Goal: Task Accomplishment & Management: Complete application form

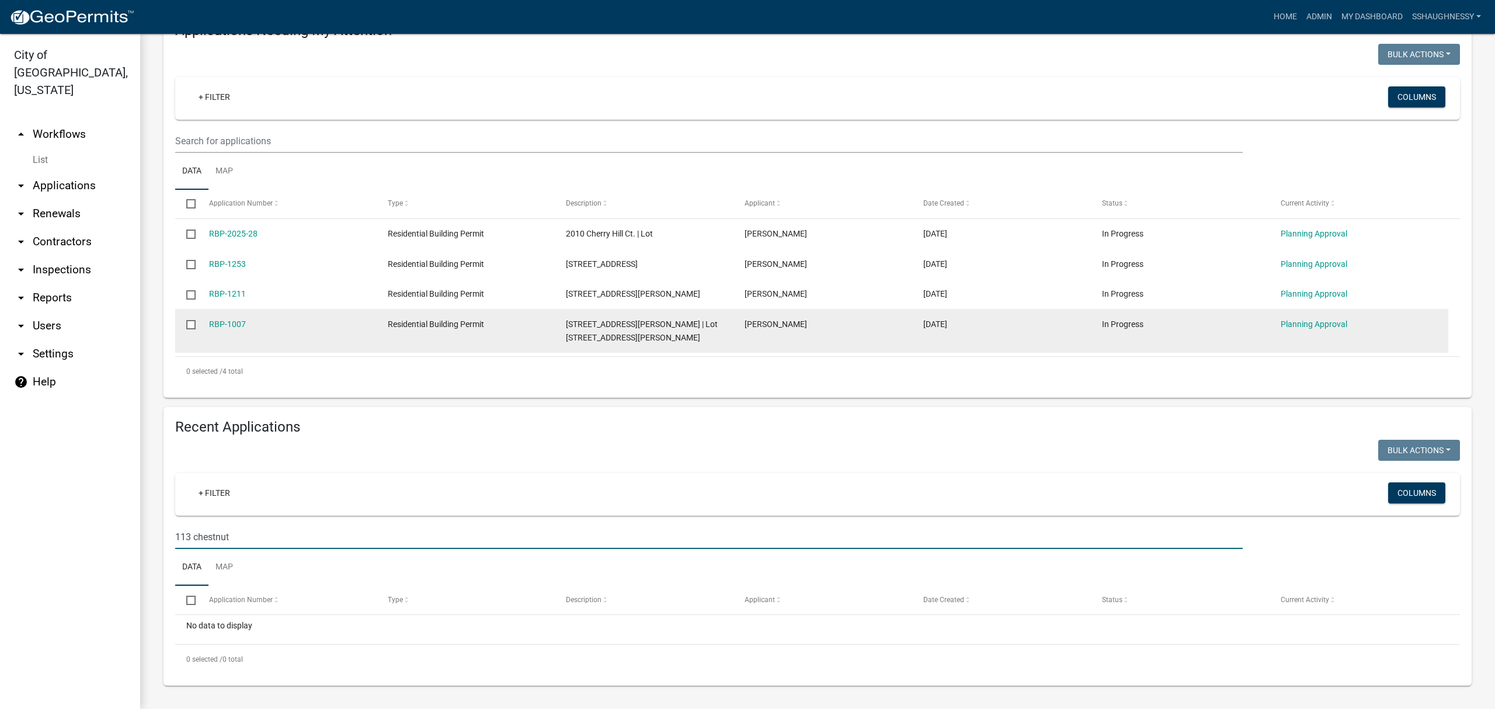
scroll to position [181, 0]
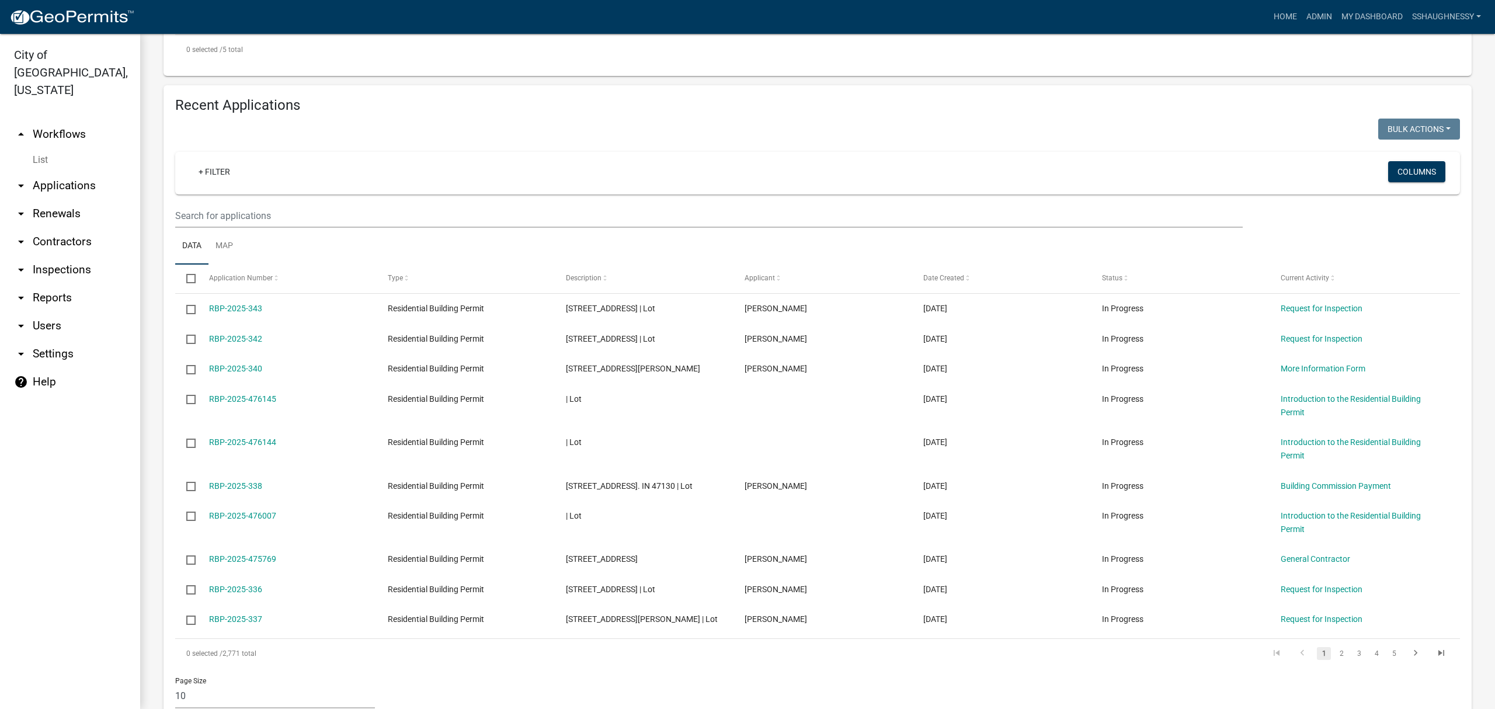
scroll to position [545, 0]
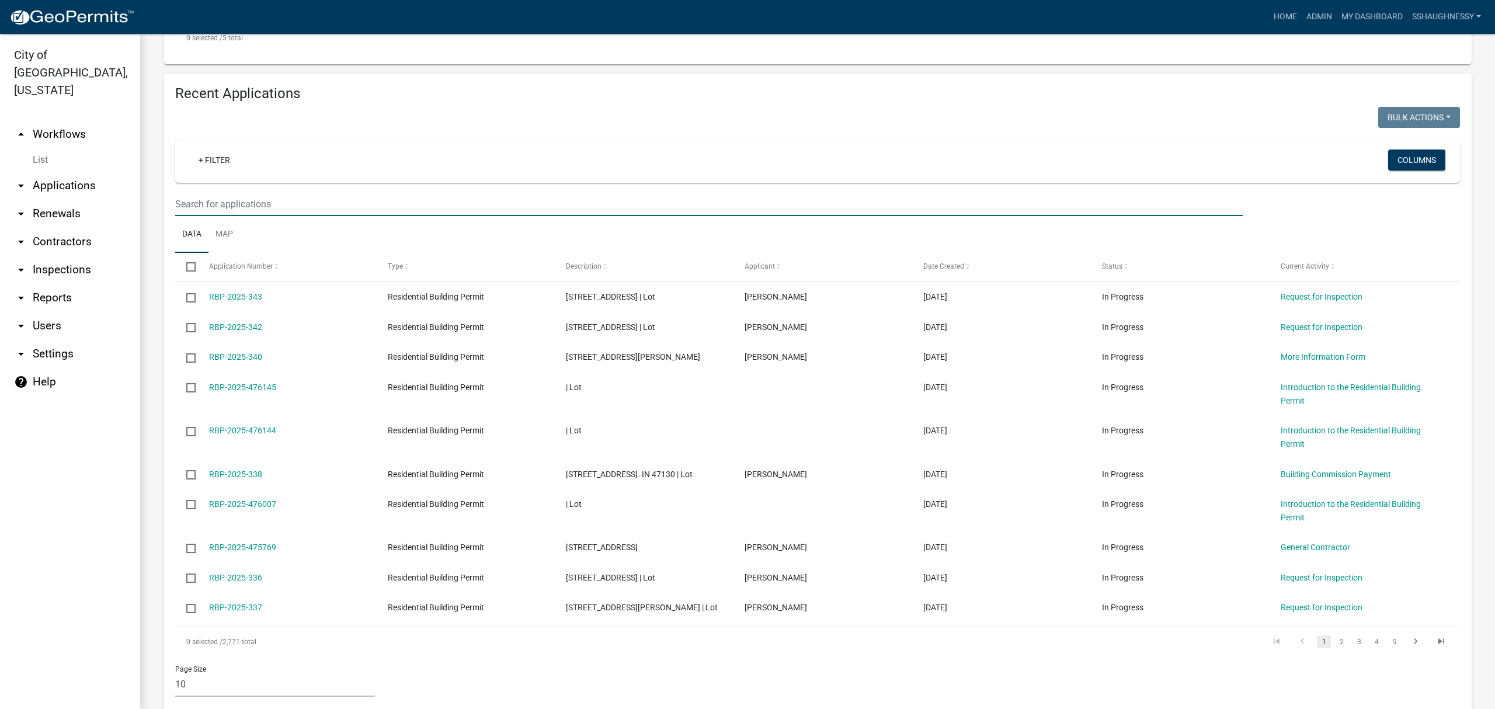
click at [337, 215] on input "text" at bounding box center [708, 204] width 1067 height 24
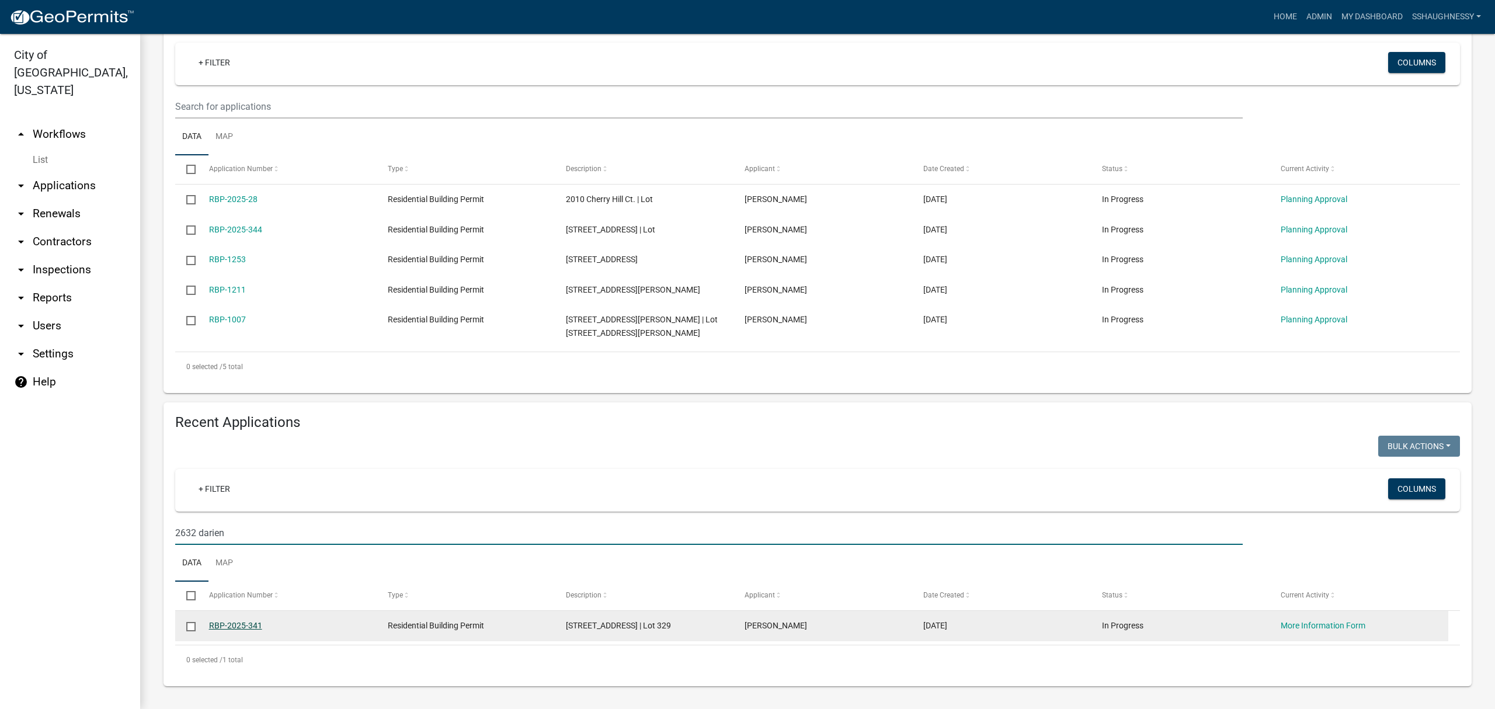
type input "2632 darien"
click at [222, 621] on link "RBP-2025-341" at bounding box center [235, 625] width 53 height 9
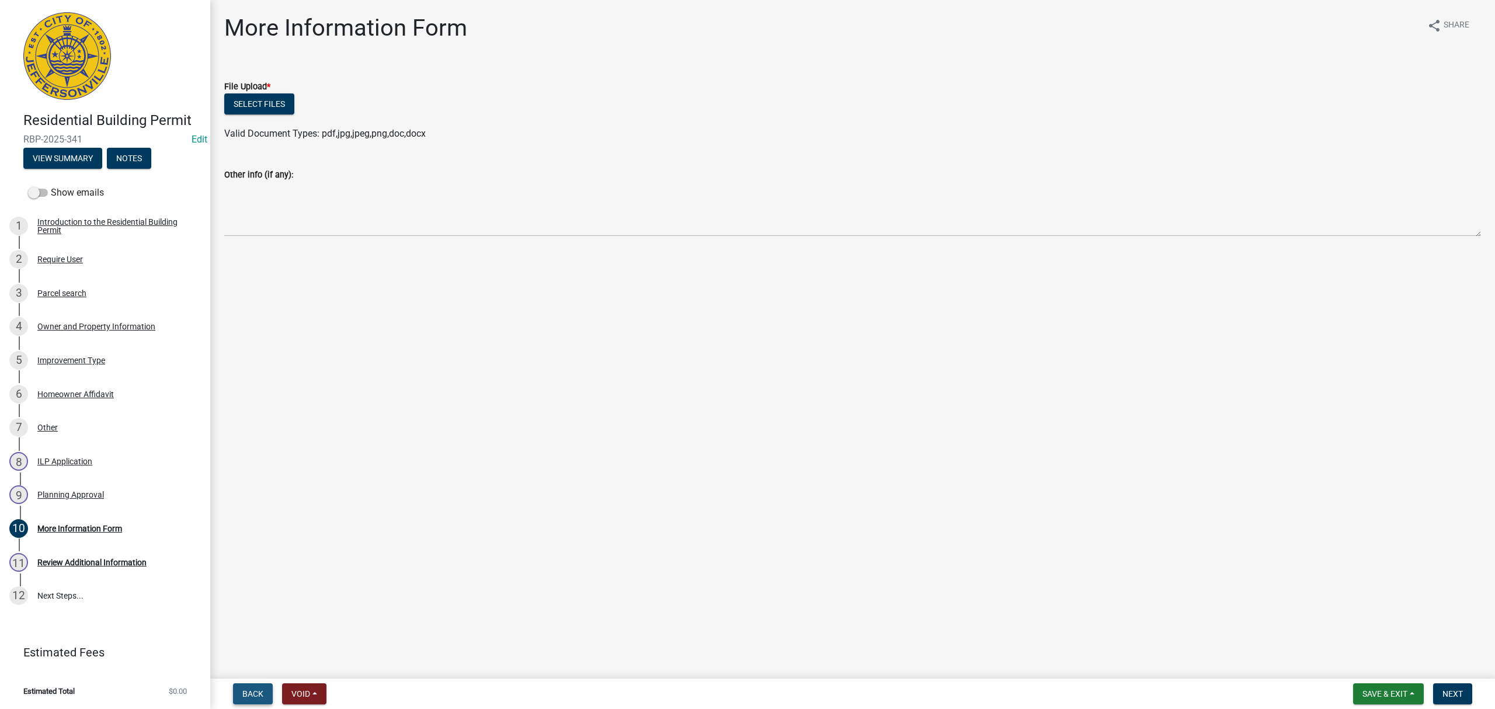
click at [252, 691] on span "Back" at bounding box center [252, 693] width 21 height 9
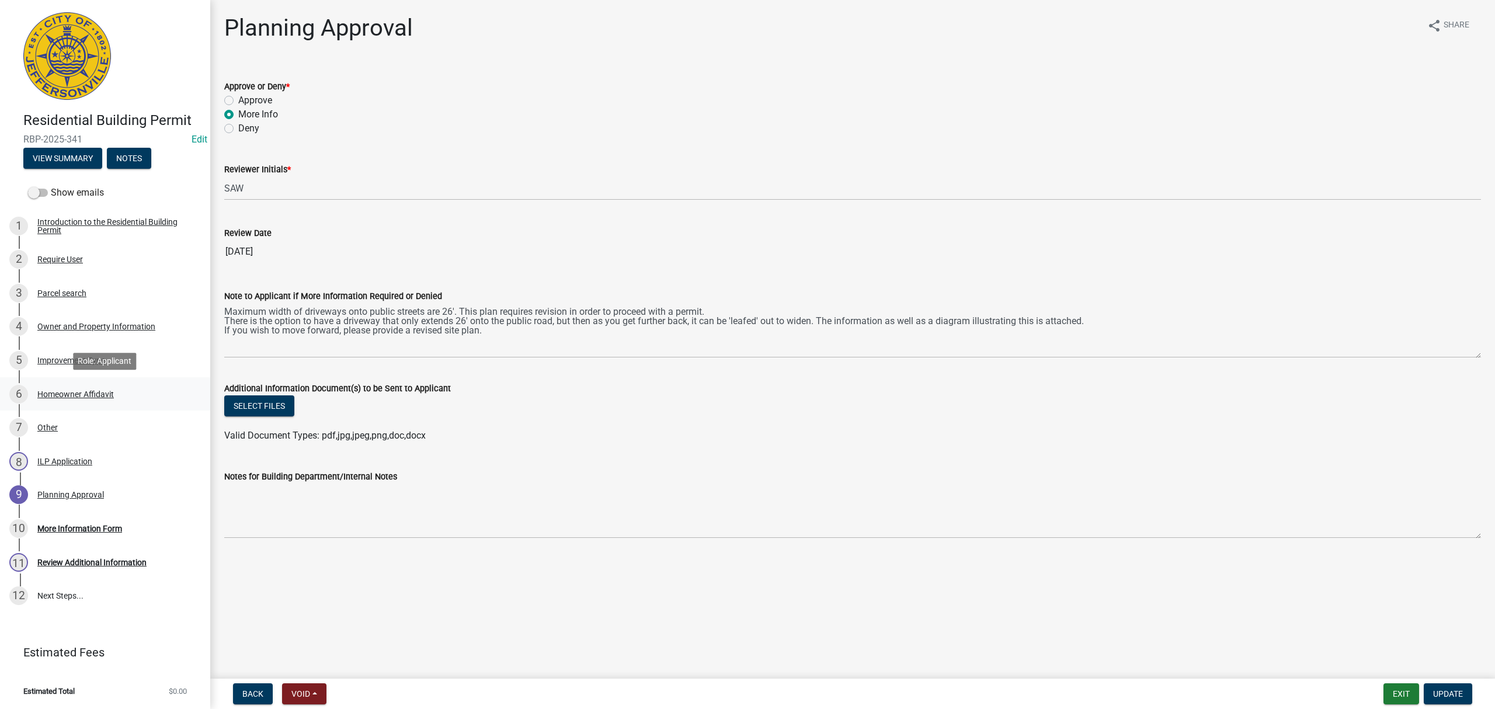
click at [78, 386] on div "6 Homeowner Affidavit" at bounding box center [100, 394] width 182 height 19
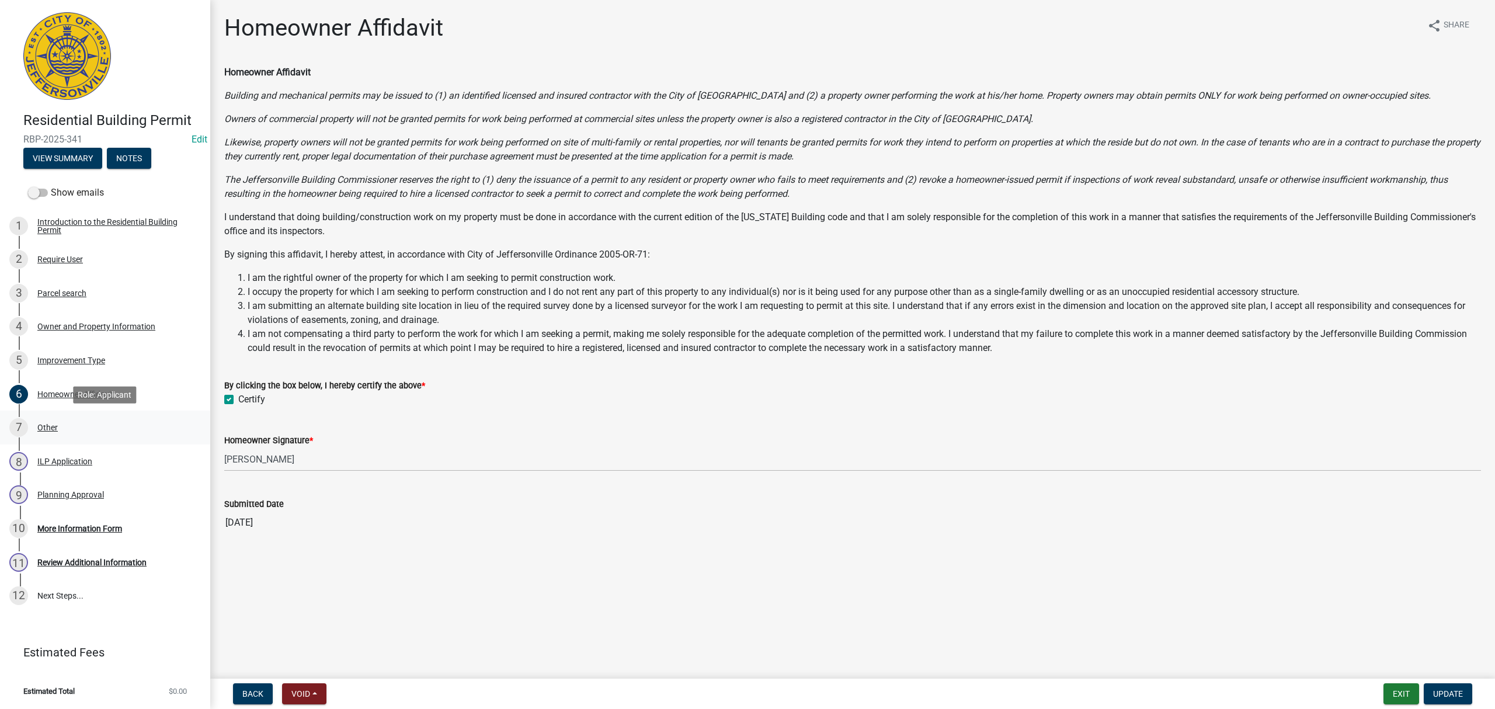
click at [75, 417] on link "7 Other" at bounding box center [105, 428] width 210 height 34
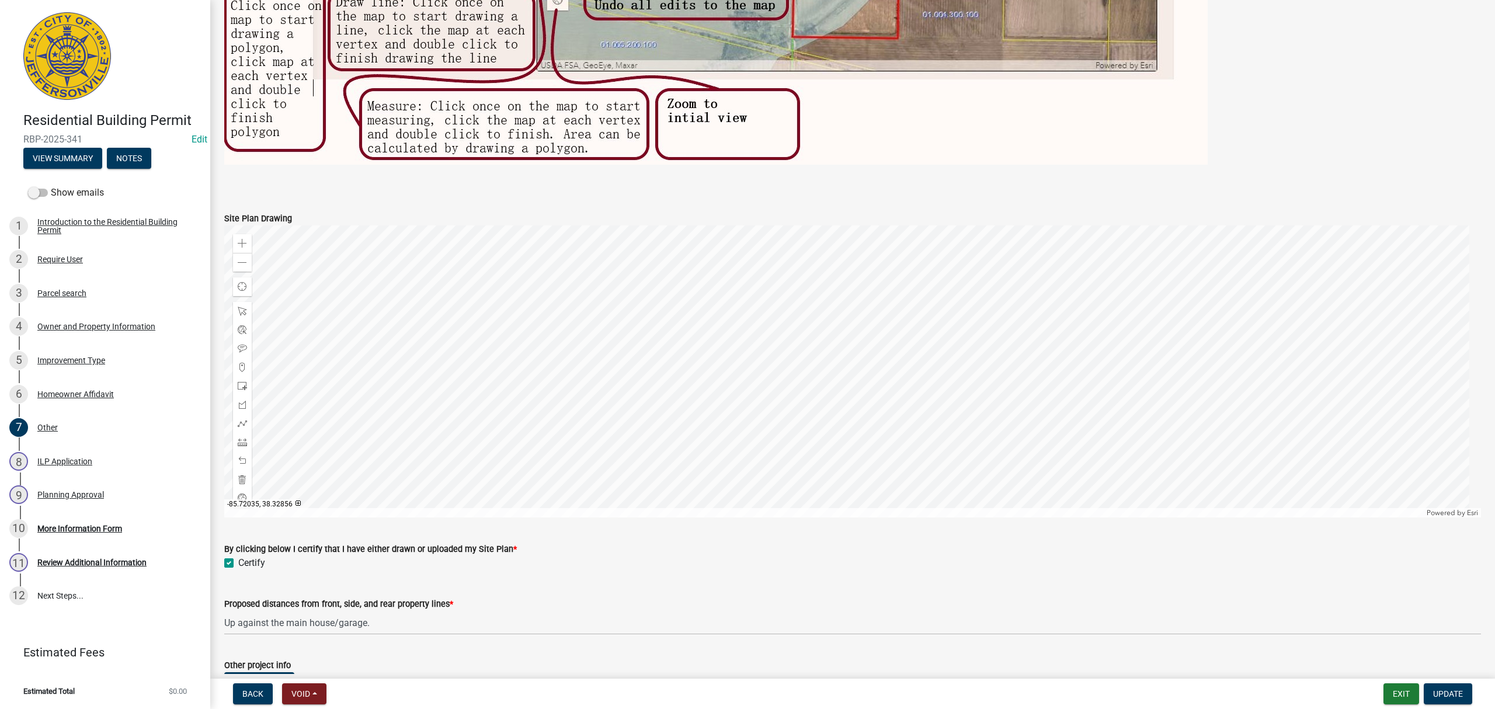
scroll to position [879, 0]
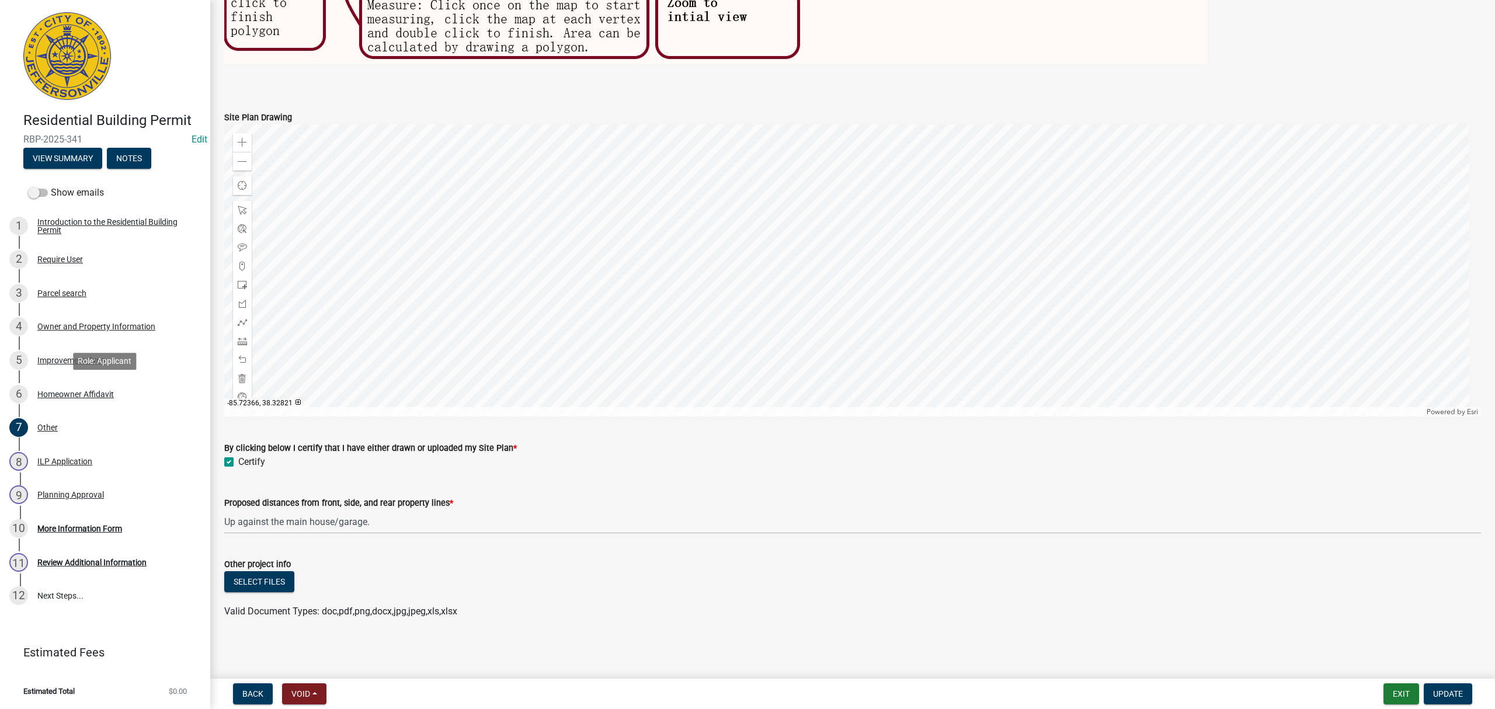
click at [102, 394] on div "Homeowner Affidavit" at bounding box center [75, 394] width 76 height 8
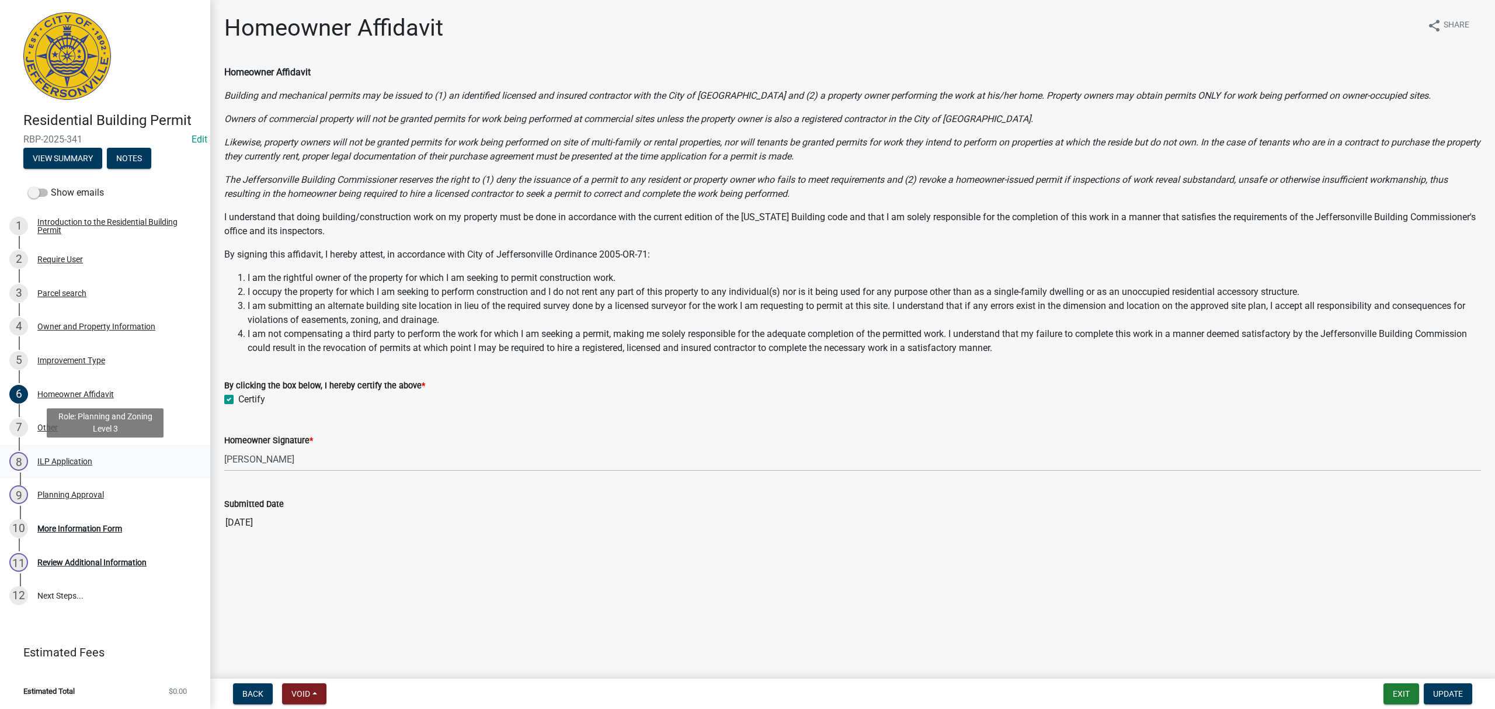
click at [90, 452] on div "8 ILP Application" at bounding box center [100, 461] width 182 height 19
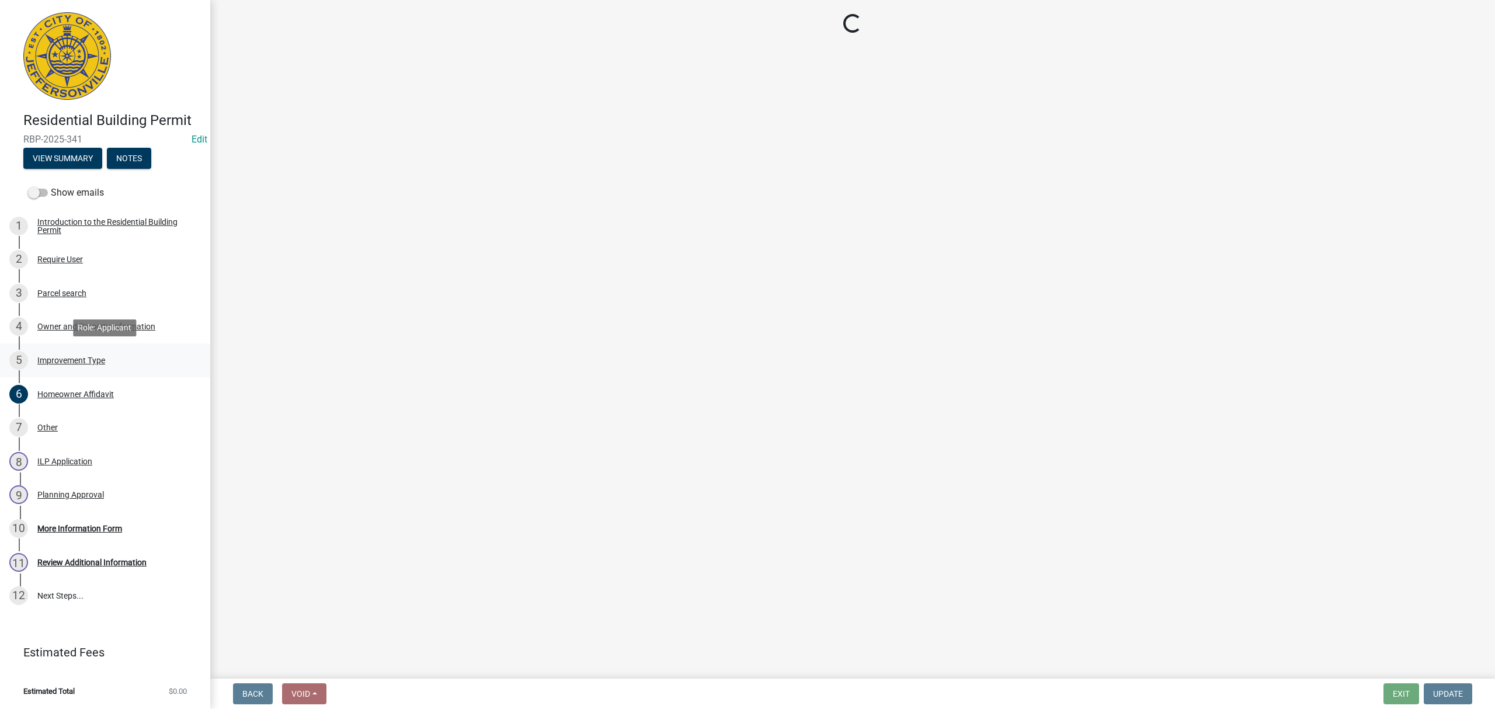
click at [85, 359] on div "Improvement Type" at bounding box center [71, 360] width 68 height 8
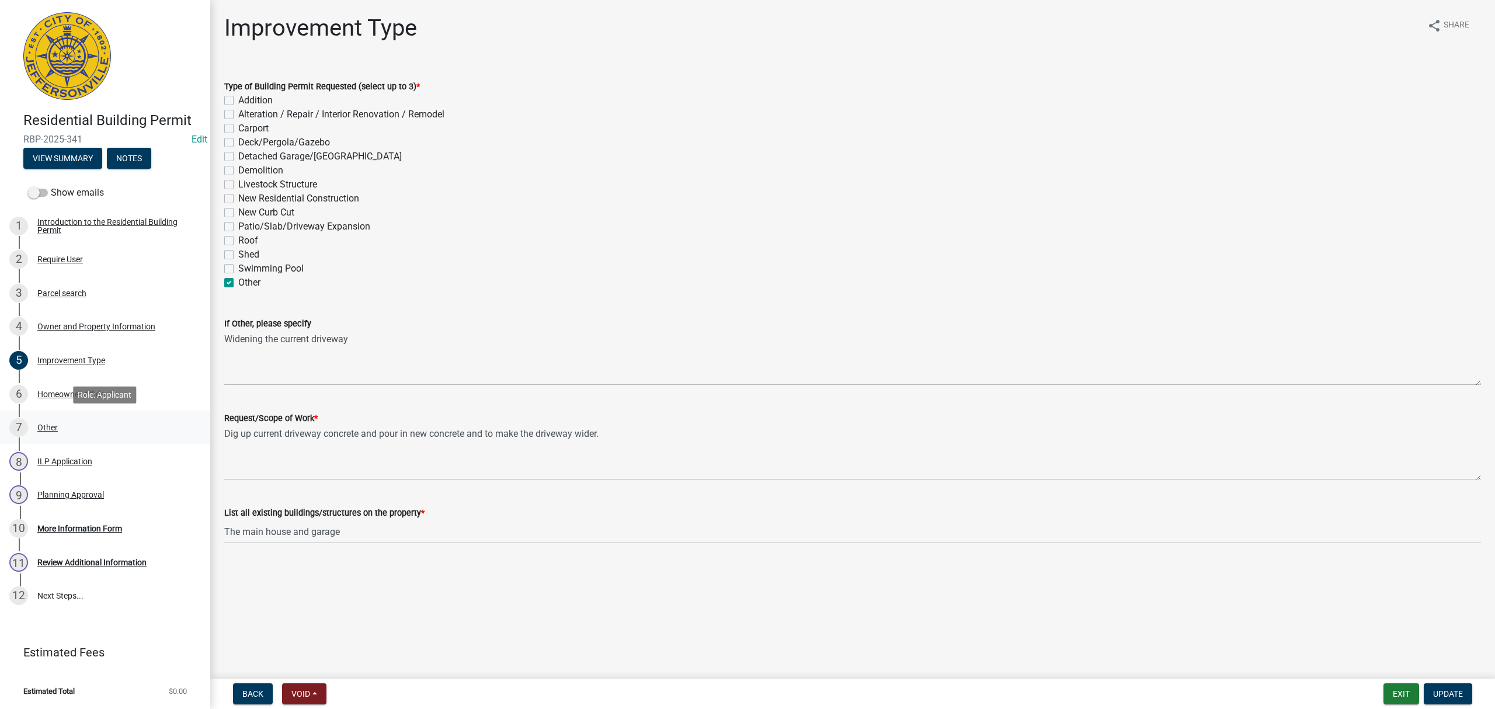
click at [54, 428] on div "Other" at bounding box center [47, 427] width 20 height 8
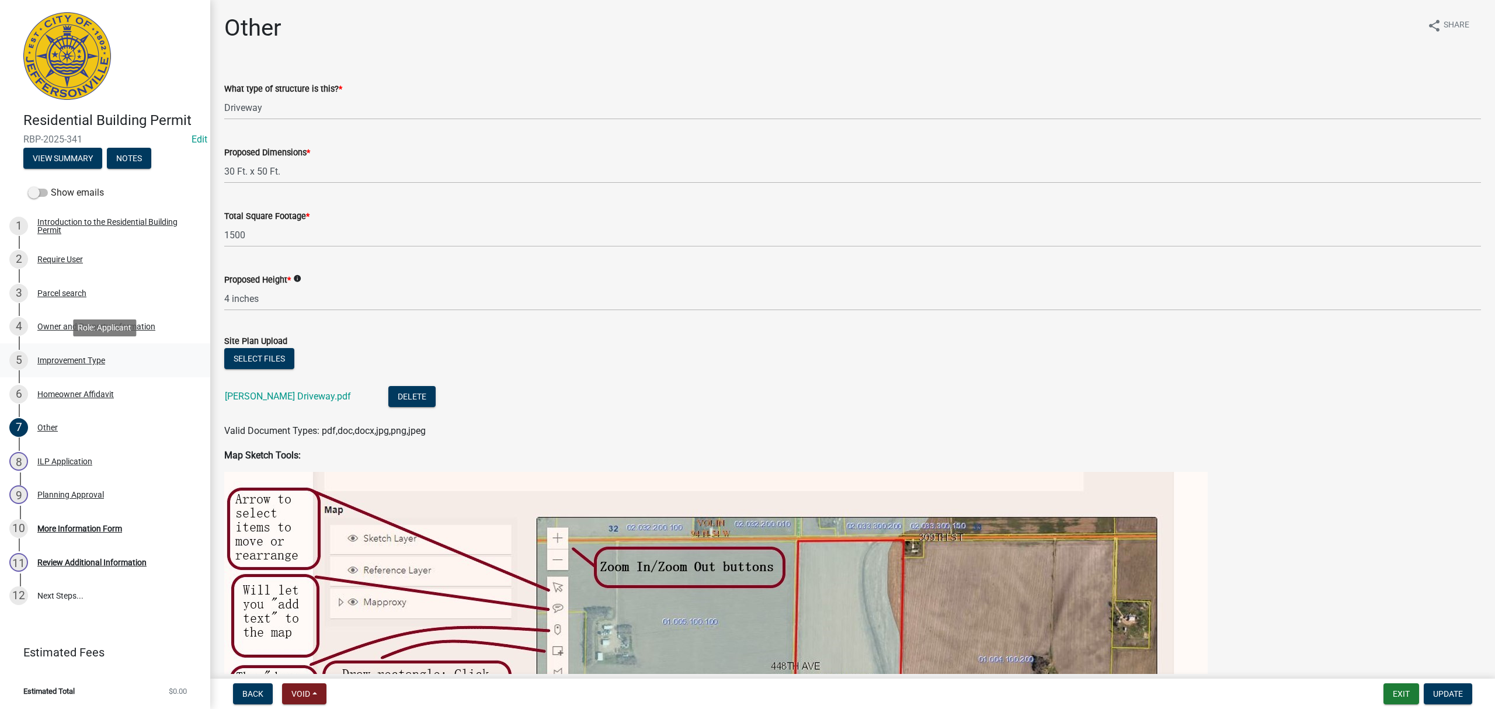
click at [131, 351] on div "5 Improvement Type" at bounding box center [100, 360] width 182 height 19
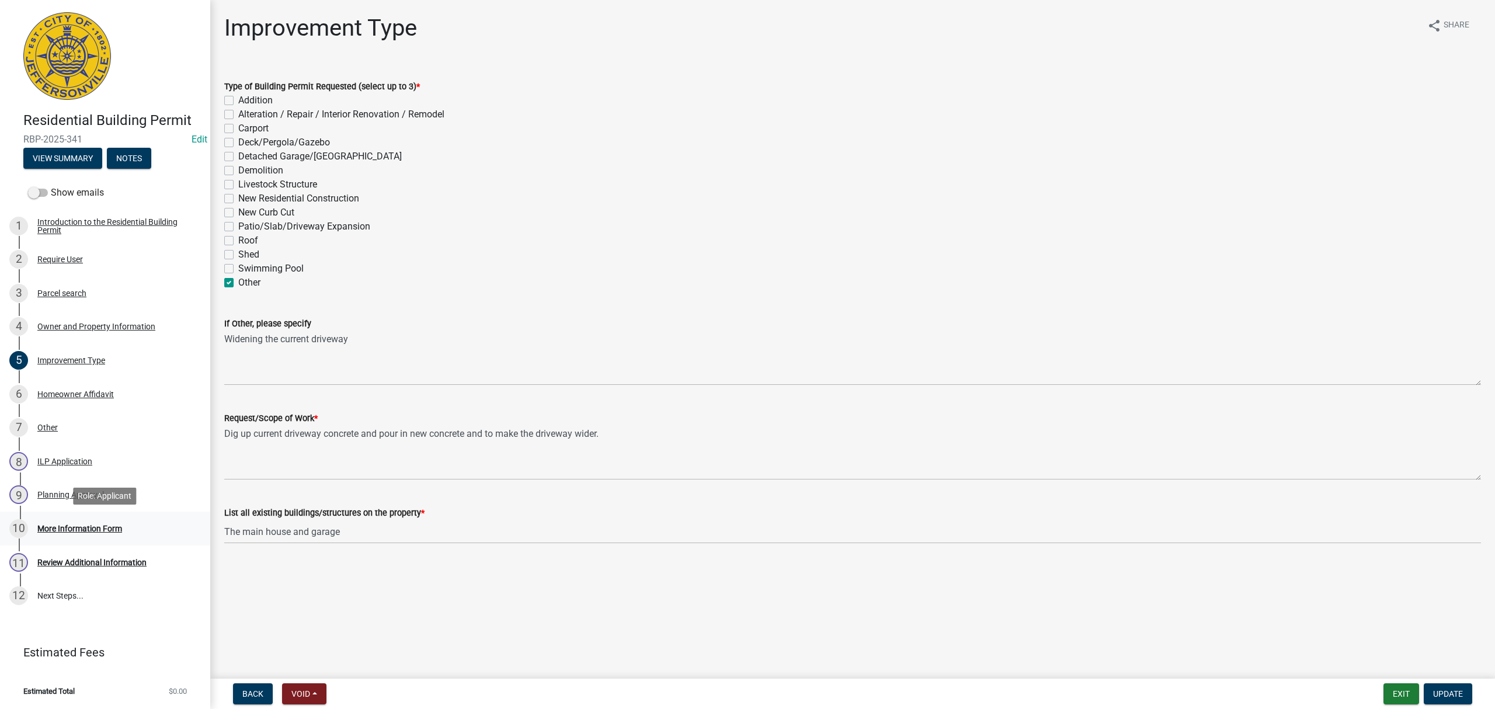
click at [120, 514] on link "10 More Information Form" at bounding box center [105, 529] width 210 height 34
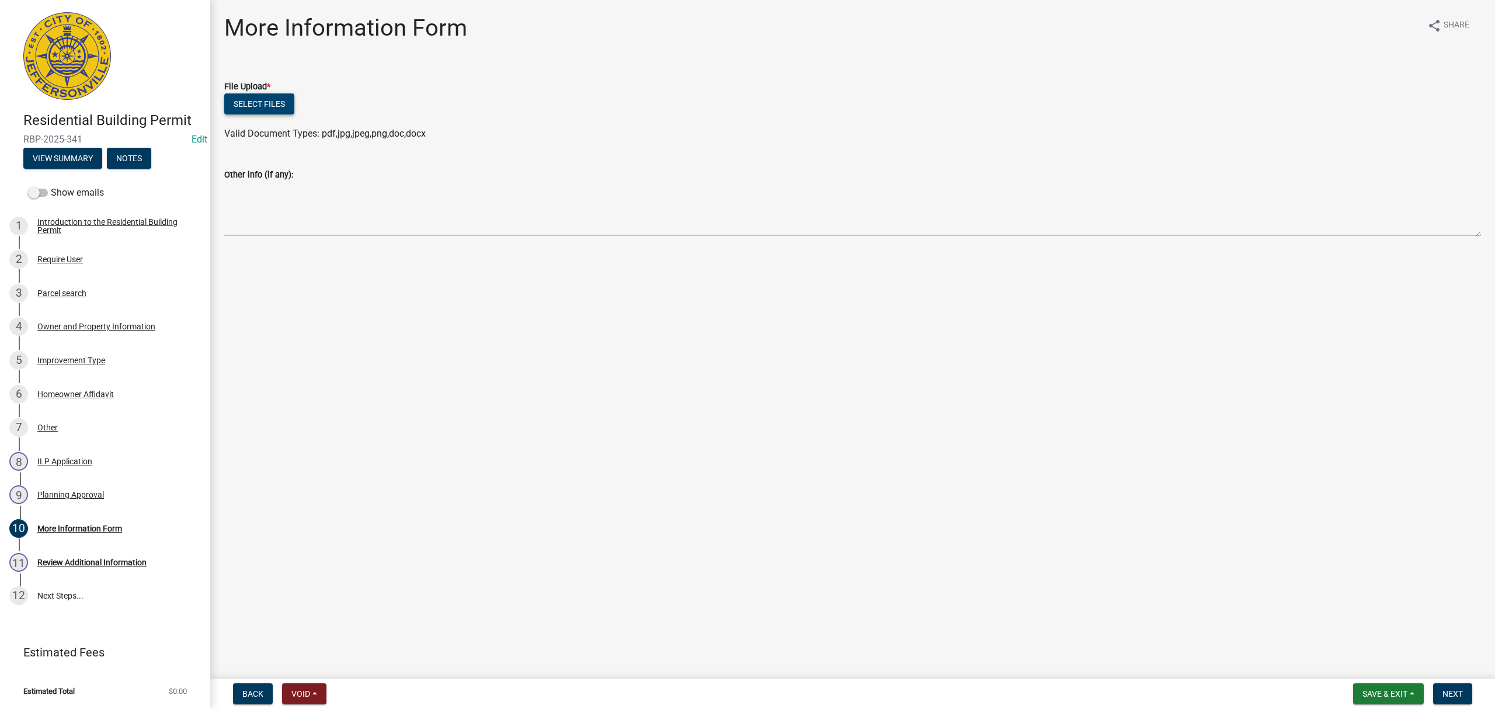
click at [258, 98] on button "Select files" at bounding box center [259, 103] width 70 height 21
click at [827, 691] on button "Next" at bounding box center [1452, 693] width 39 height 21
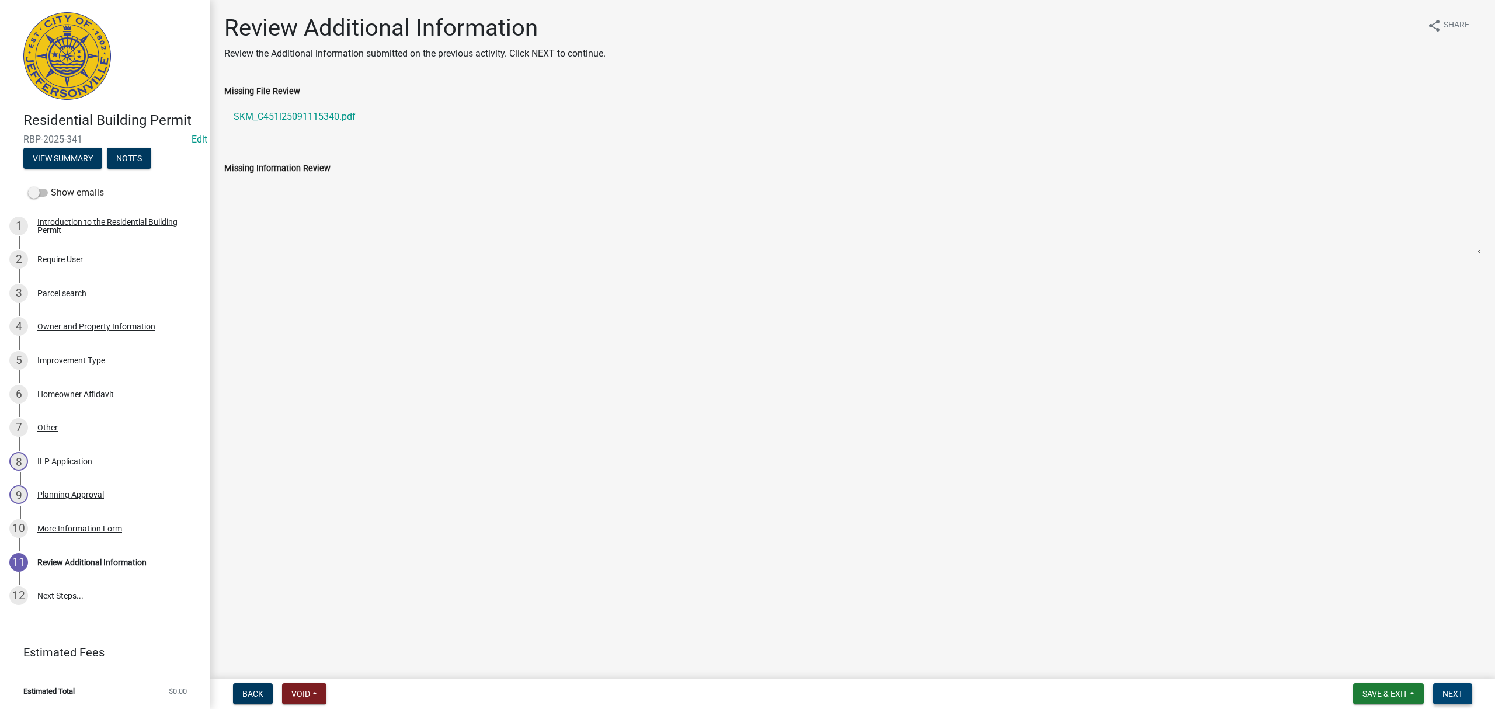
click at [827, 694] on span "Next" at bounding box center [1452, 693] width 20 height 9
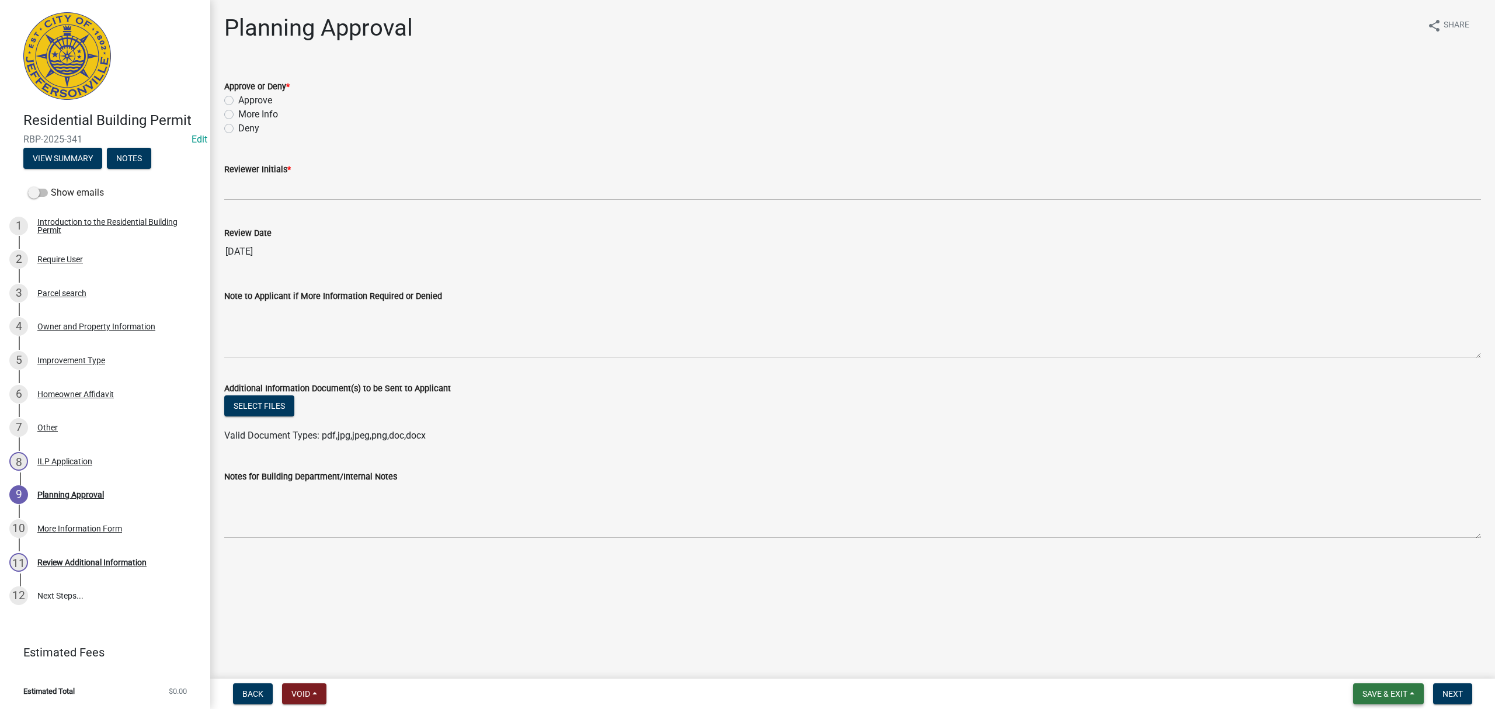
click at [827, 691] on span "Save & Exit" at bounding box center [1384, 693] width 45 height 9
click at [827, 634] on button "Save" at bounding box center [1376, 636] width 93 height 28
click at [258, 690] on span "Back" at bounding box center [252, 693] width 21 height 9
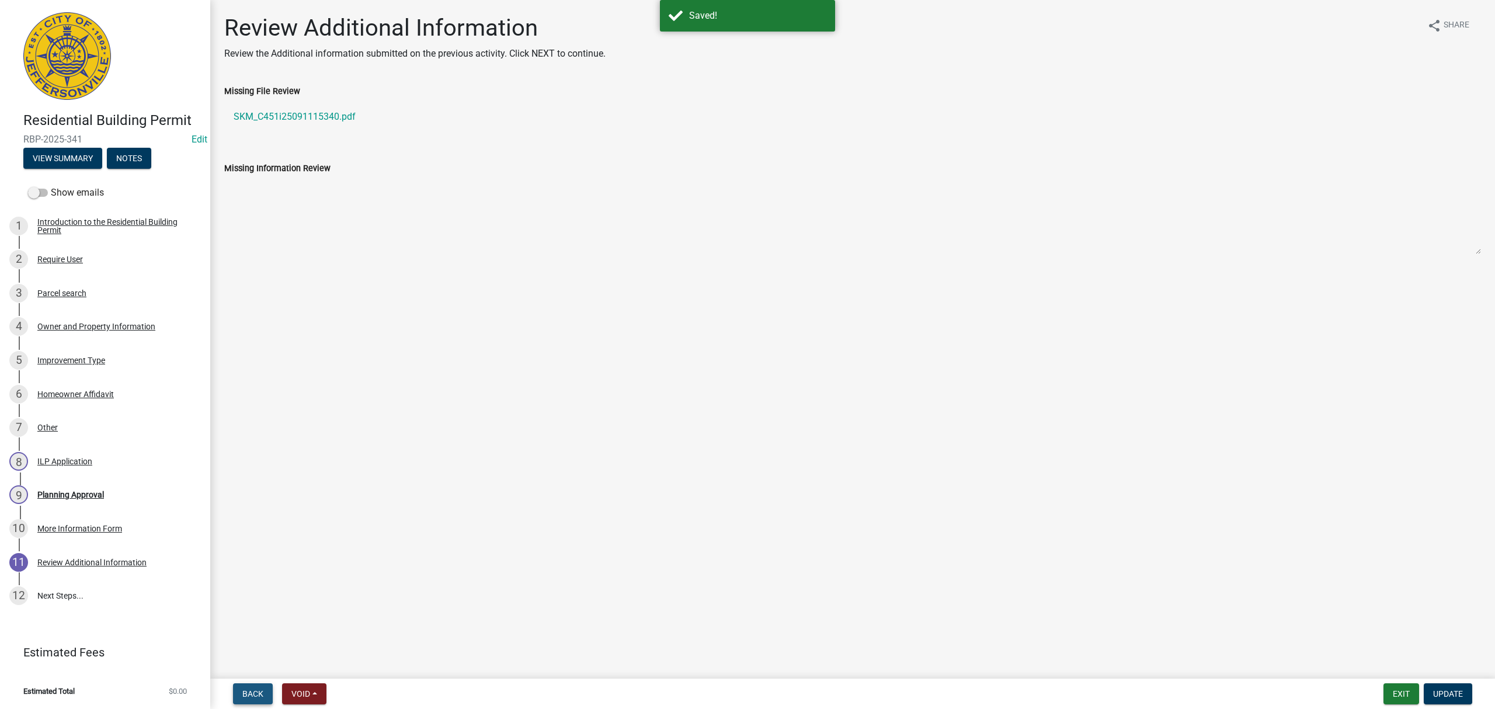
click at [251, 690] on span "Back" at bounding box center [252, 693] width 21 height 9
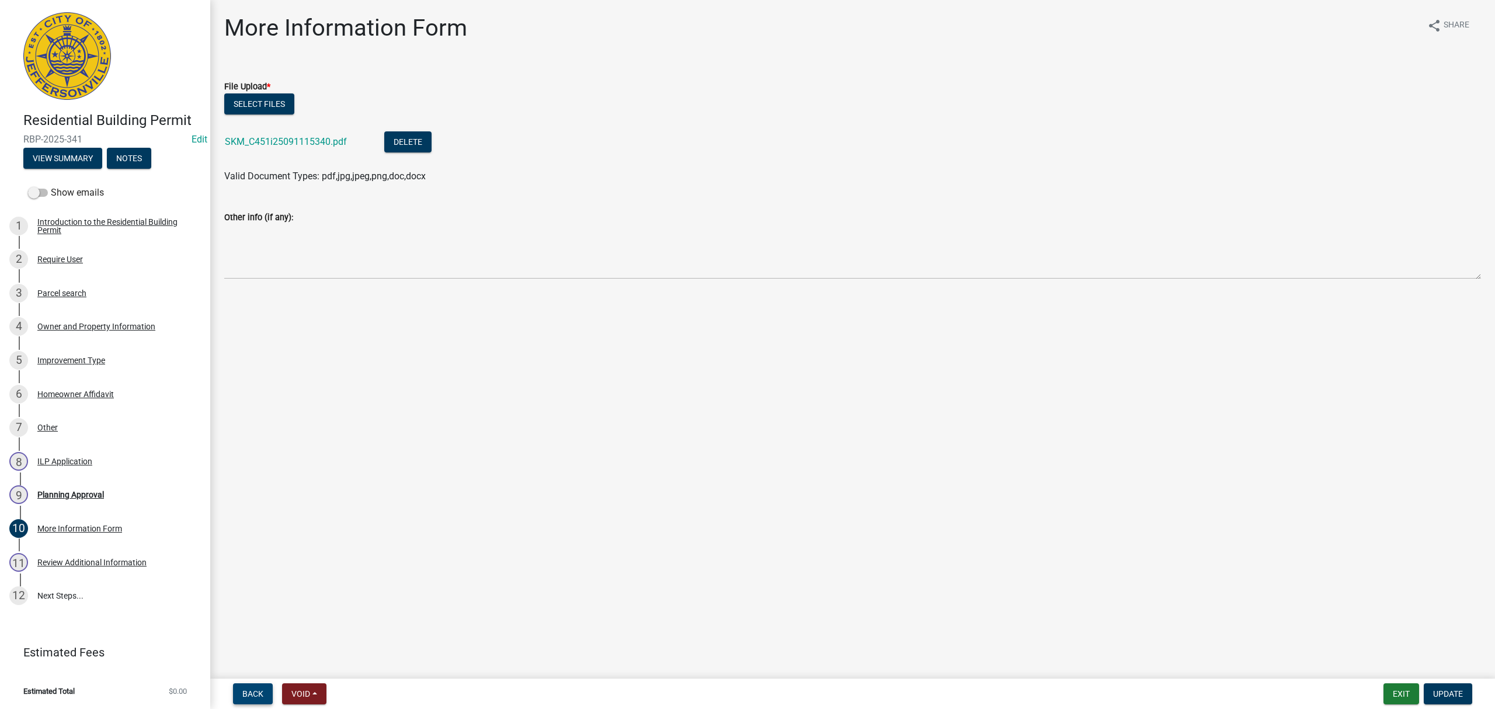
click at [241, 691] on button "Back" at bounding box center [253, 693] width 40 height 21
